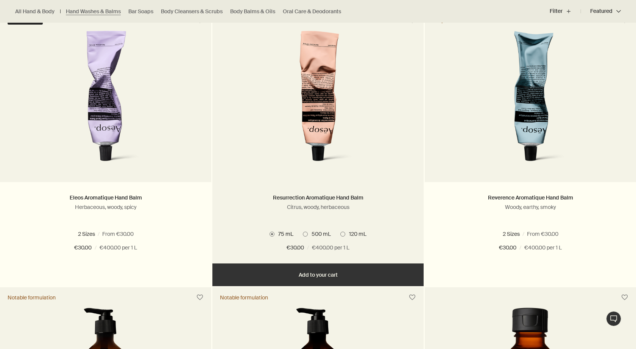
scroll to position [248, 0]
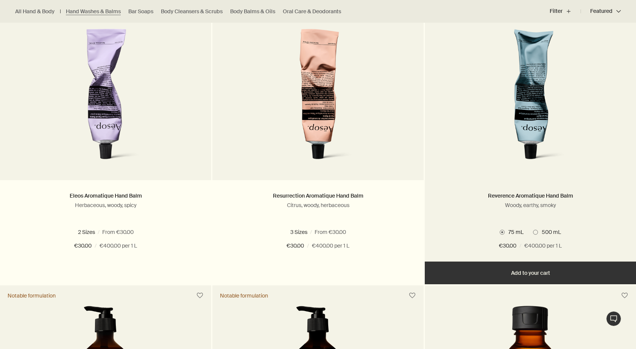
click at [518, 271] on button "Add Add to your cart" at bounding box center [530, 273] width 211 height 23
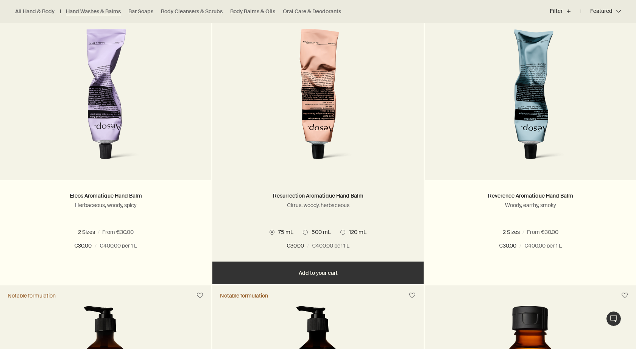
click at [312, 273] on button "Add Add to your cart" at bounding box center [317, 273] width 211 height 23
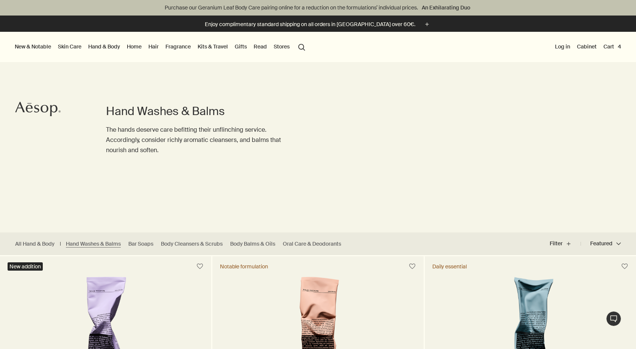
scroll to position [0, 0]
click at [145, 245] on link "Bar Soaps" at bounding box center [140, 243] width 25 height 7
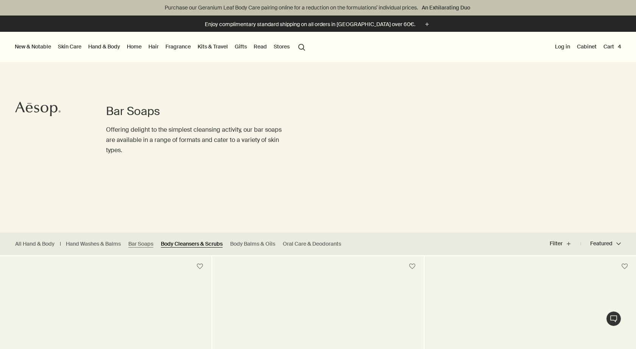
click at [193, 245] on link "Body Cleansers & Scrubs" at bounding box center [192, 243] width 62 height 7
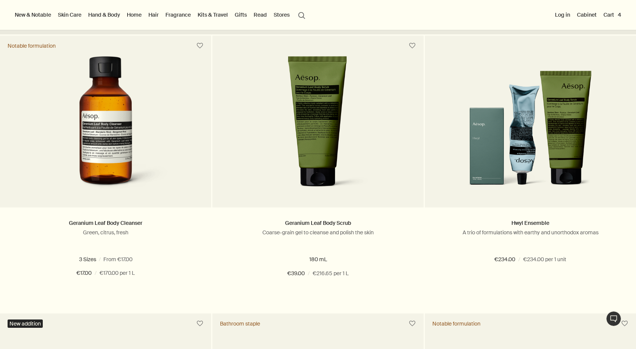
scroll to position [220, 0]
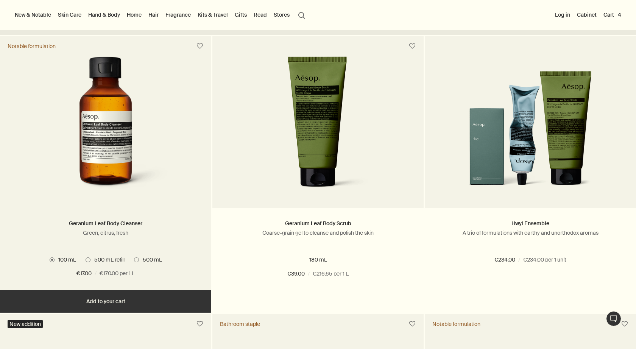
click at [136, 259] on span at bounding box center [136, 259] width 5 height 5
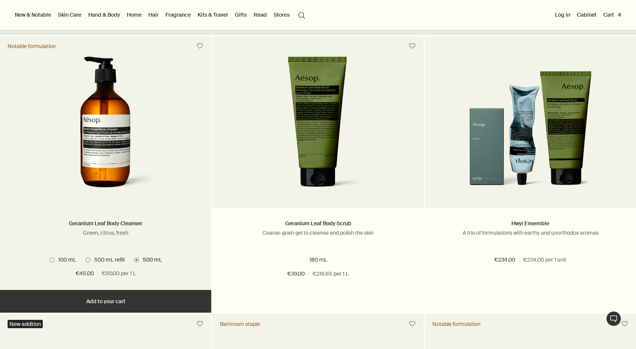
click at [148, 302] on button "Add Add to your cart" at bounding box center [105, 301] width 211 height 23
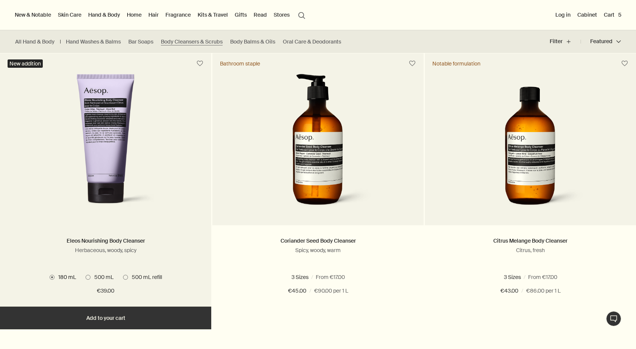
scroll to position [475, 0]
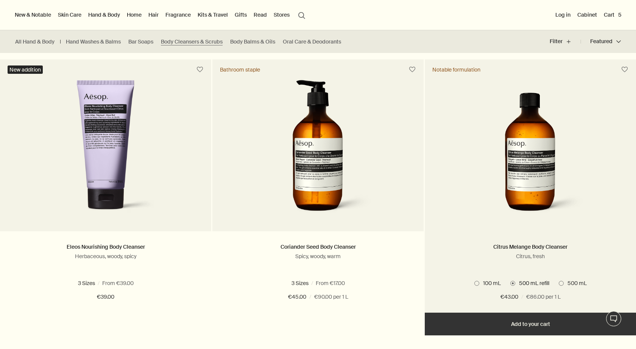
click at [567, 280] on span "500 mL" at bounding box center [575, 283] width 23 height 7
click at [532, 324] on button "Add Add to your cart" at bounding box center [530, 324] width 211 height 23
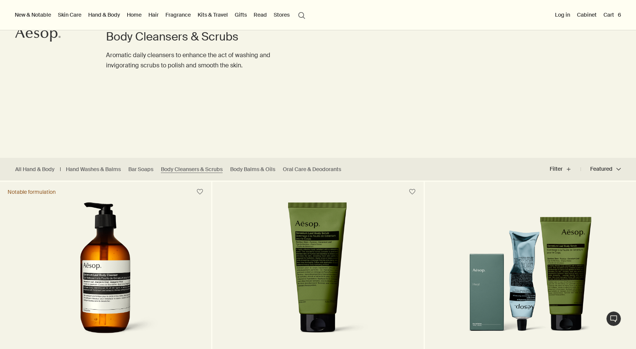
scroll to position [36, 0]
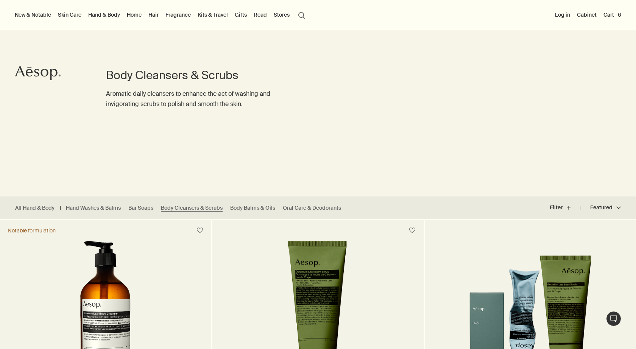
click at [156, 14] on link "Hair" at bounding box center [153, 15] width 13 height 10
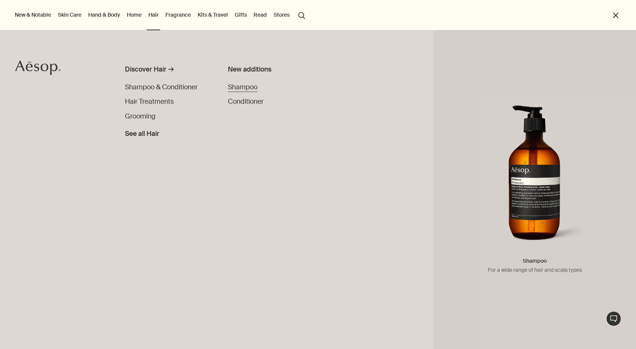
click at [241, 84] on span "Shampoo" at bounding box center [243, 87] width 30 height 8
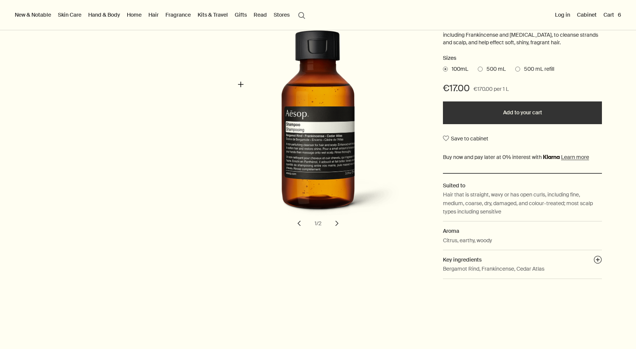
scroll to position [-8, 0]
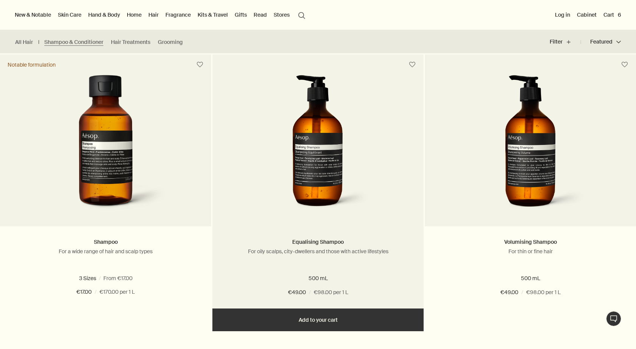
scroll to position [201, 0]
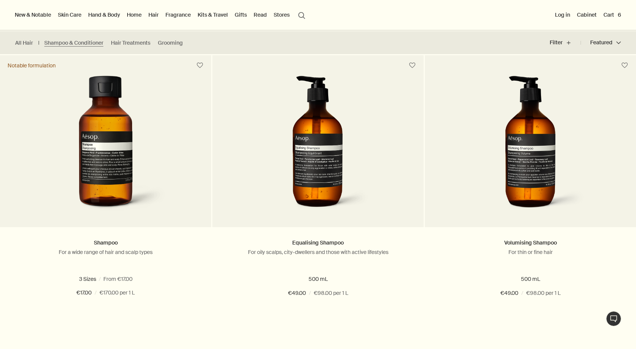
click at [615, 43] on button "Featured Featured chevron" at bounding box center [601, 43] width 40 height 18
click at [583, 90] on span "Price - High to Low" at bounding box center [588, 92] width 49 height 8
click at [559, 289] on input "Price - High to Low" at bounding box center [559, 291] width 0 height 5
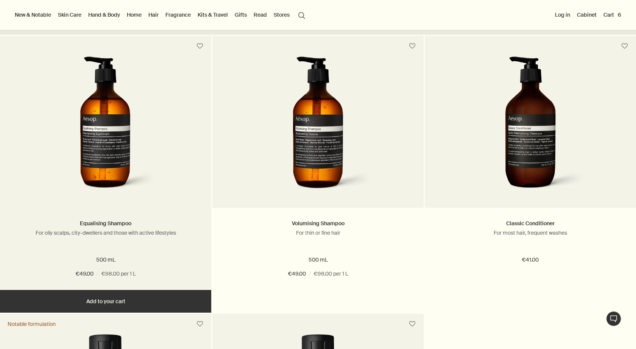
scroll to position [216, 0]
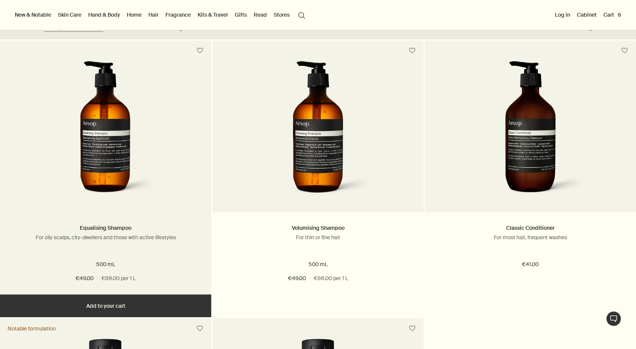
click at [124, 305] on button "Add Add to your cart" at bounding box center [105, 305] width 211 height 23
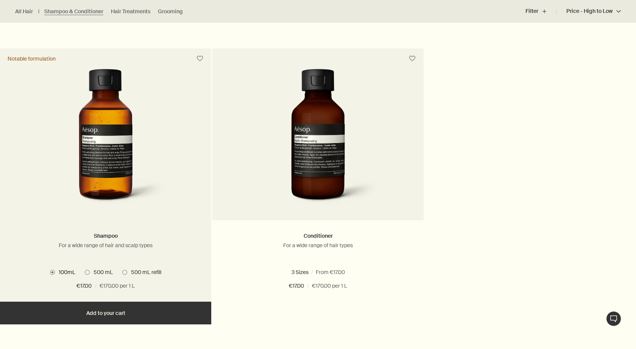
scroll to position [539, 0]
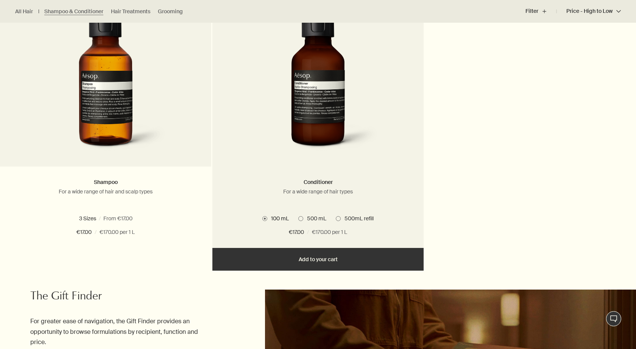
click at [311, 218] on span "500 mL" at bounding box center [314, 218] width 23 height 7
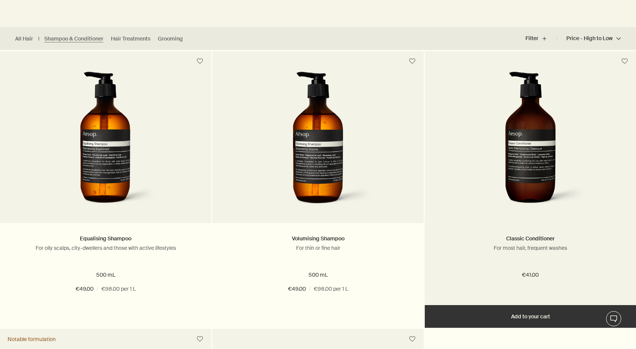
scroll to position [219, 0]
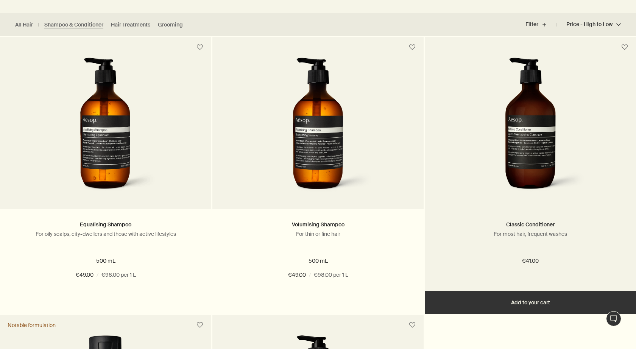
click at [534, 303] on button "Add Add to your cart" at bounding box center [530, 302] width 211 height 23
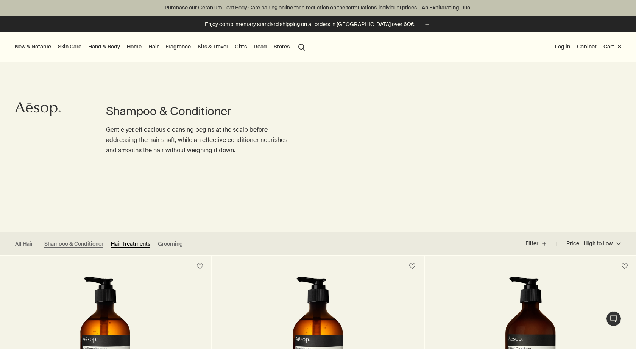
scroll to position [0, 0]
click at [135, 244] on link "Hair Treatments" at bounding box center [130, 243] width 39 height 7
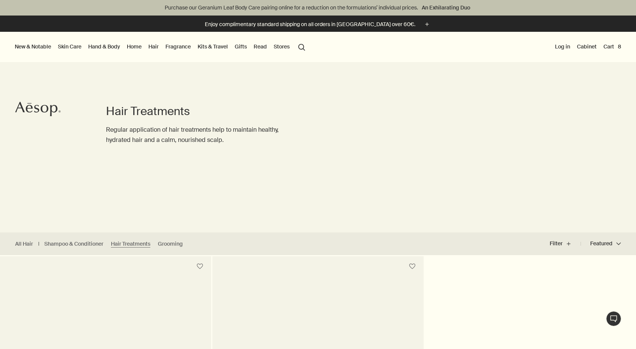
click at [101, 46] on link "Hand & Body" at bounding box center [104, 47] width 35 height 10
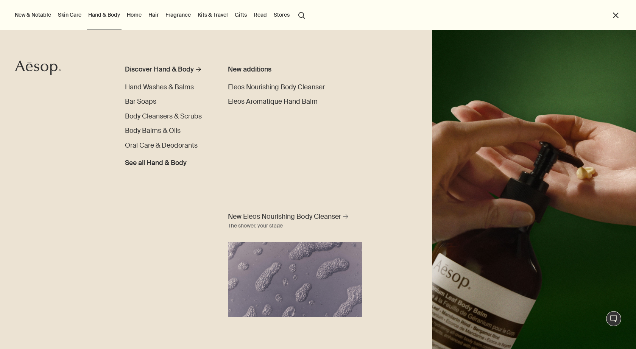
click at [65, 14] on link "Skin Care" at bounding box center [69, 15] width 26 height 10
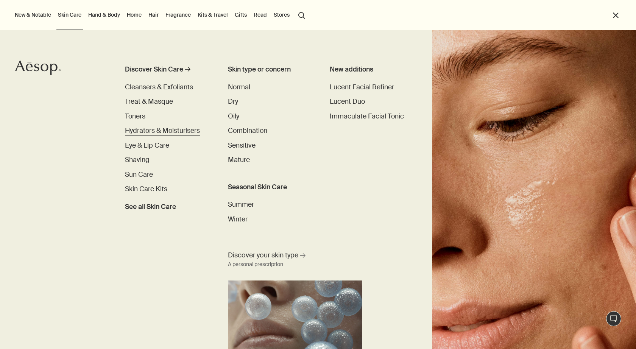
click at [142, 128] on span "Hydrators & Moisturisers" at bounding box center [162, 130] width 75 height 8
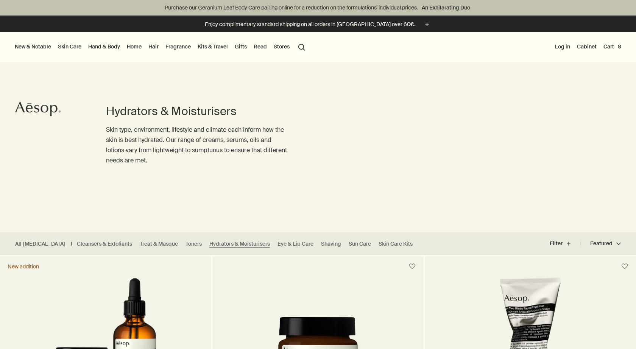
scroll to position [-1, 0]
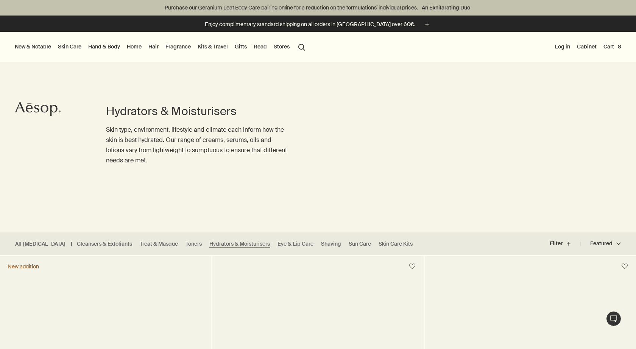
click at [73, 48] on link "Skin Care" at bounding box center [69, 47] width 26 height 10
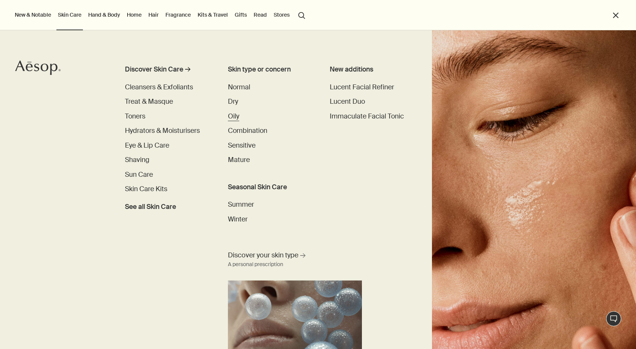
click at [234, 115] on span "Oily" at bounding box center [233, 116] width 11 height 8
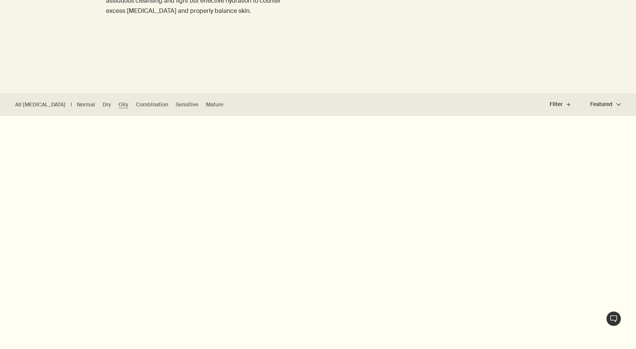
scroll to position [140, 0]
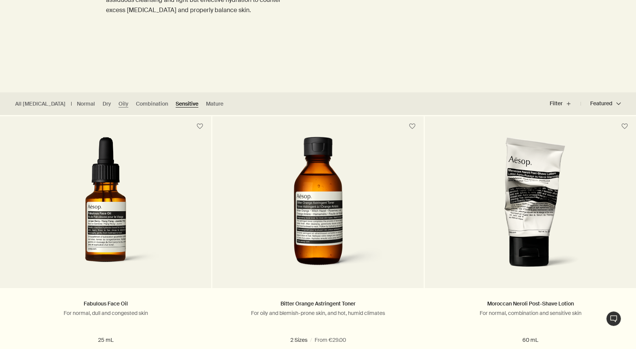
click at [176, 105] on link "Sensitive" at bounding box center [187, 103] width 23 height 7
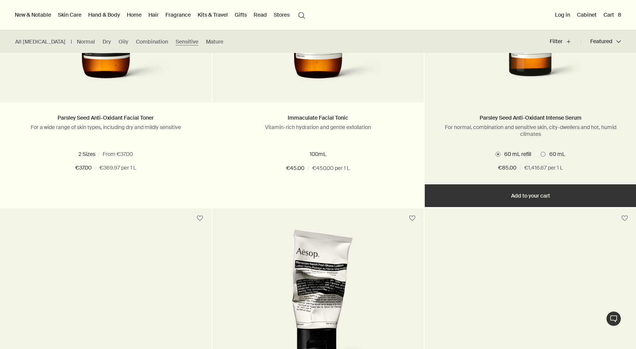
scroll to position [591, 0]
